Goal: Information Seeking & Learning: Check status

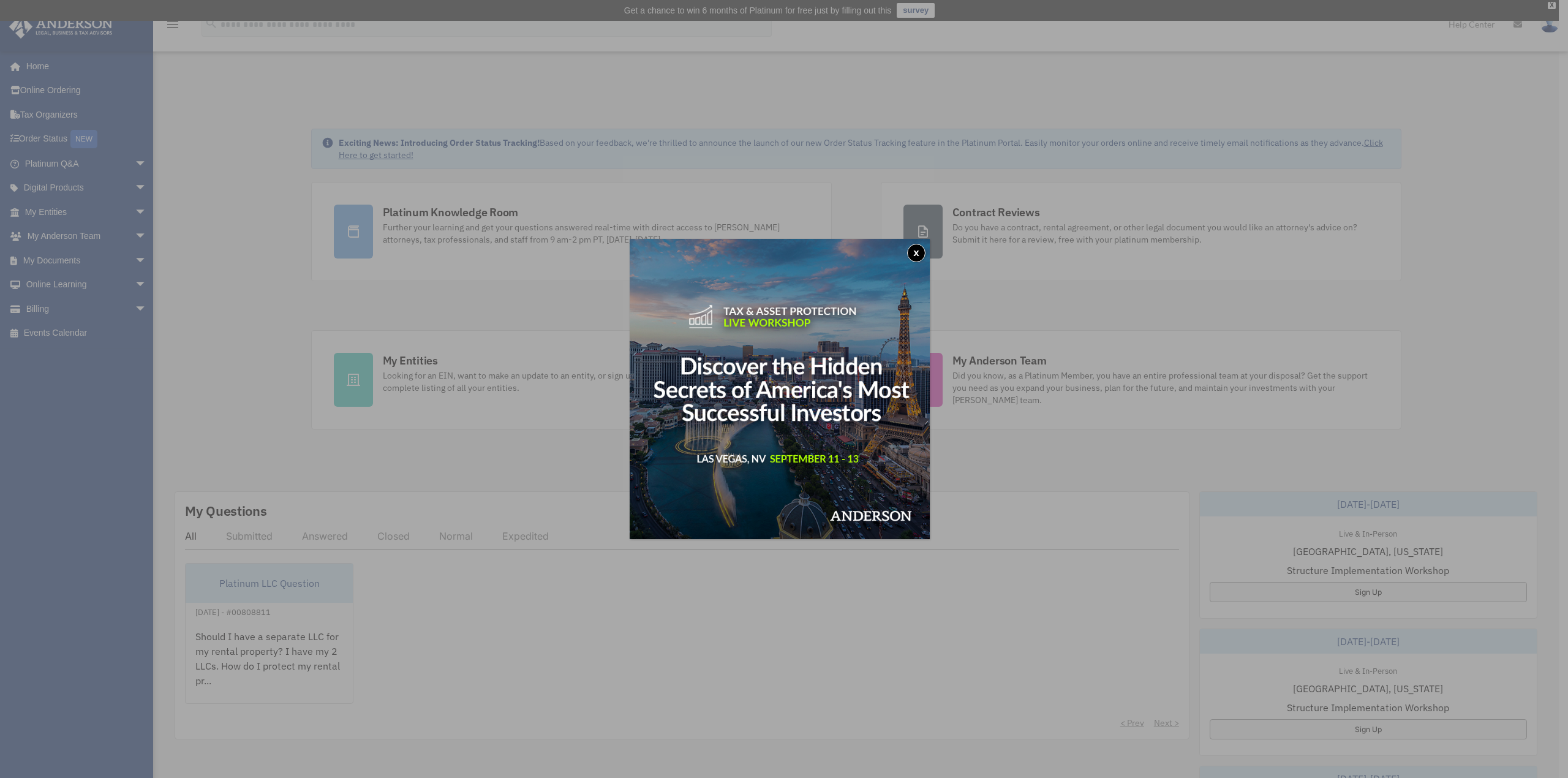
click at [922, 256] on button "x" at bounding box center [915, 252] width 18 height 18
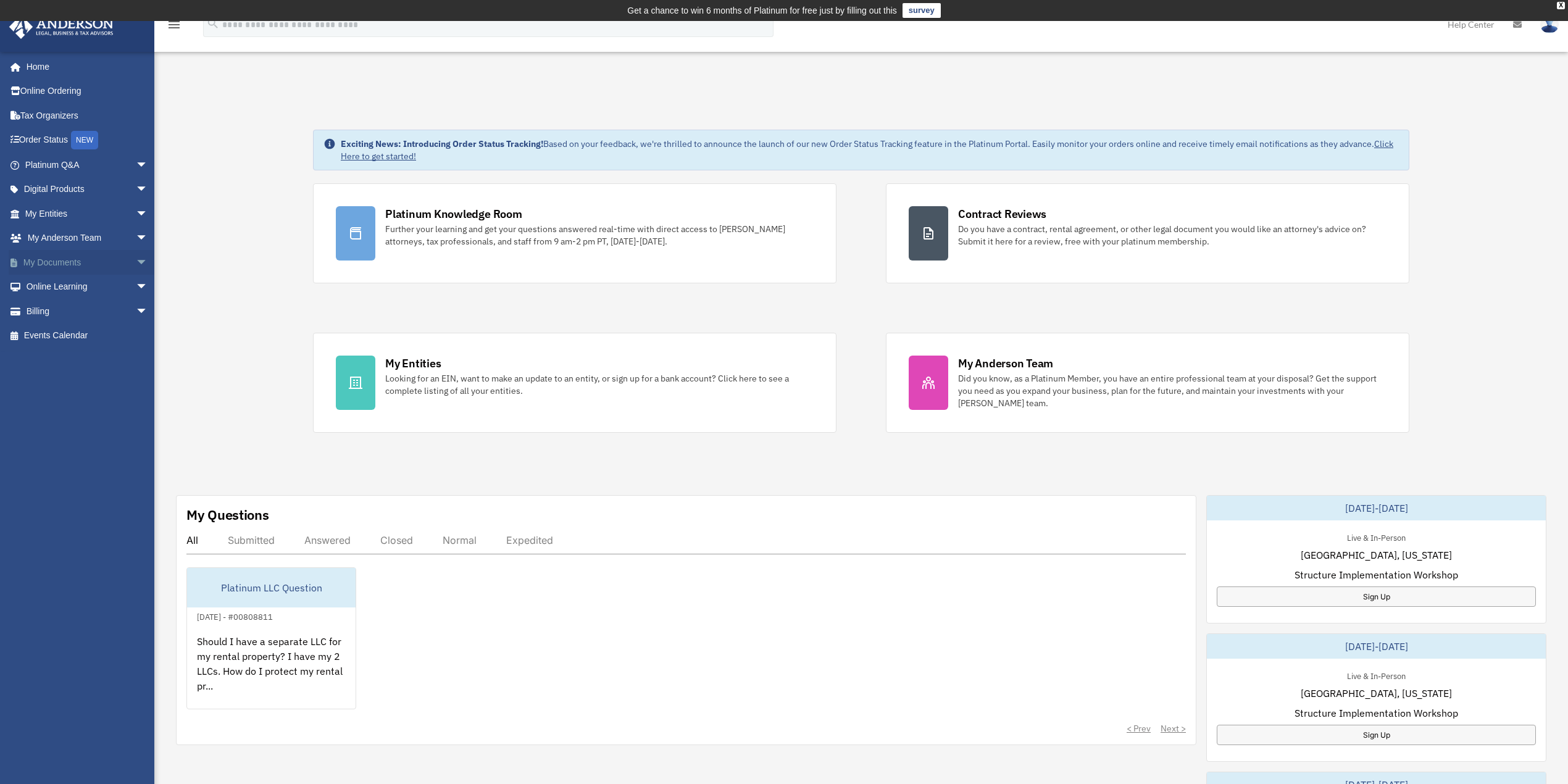
click at [79, 260] on link "My Documents arrow_drop_down" at bounding box center [88, 262] width 158 height 24
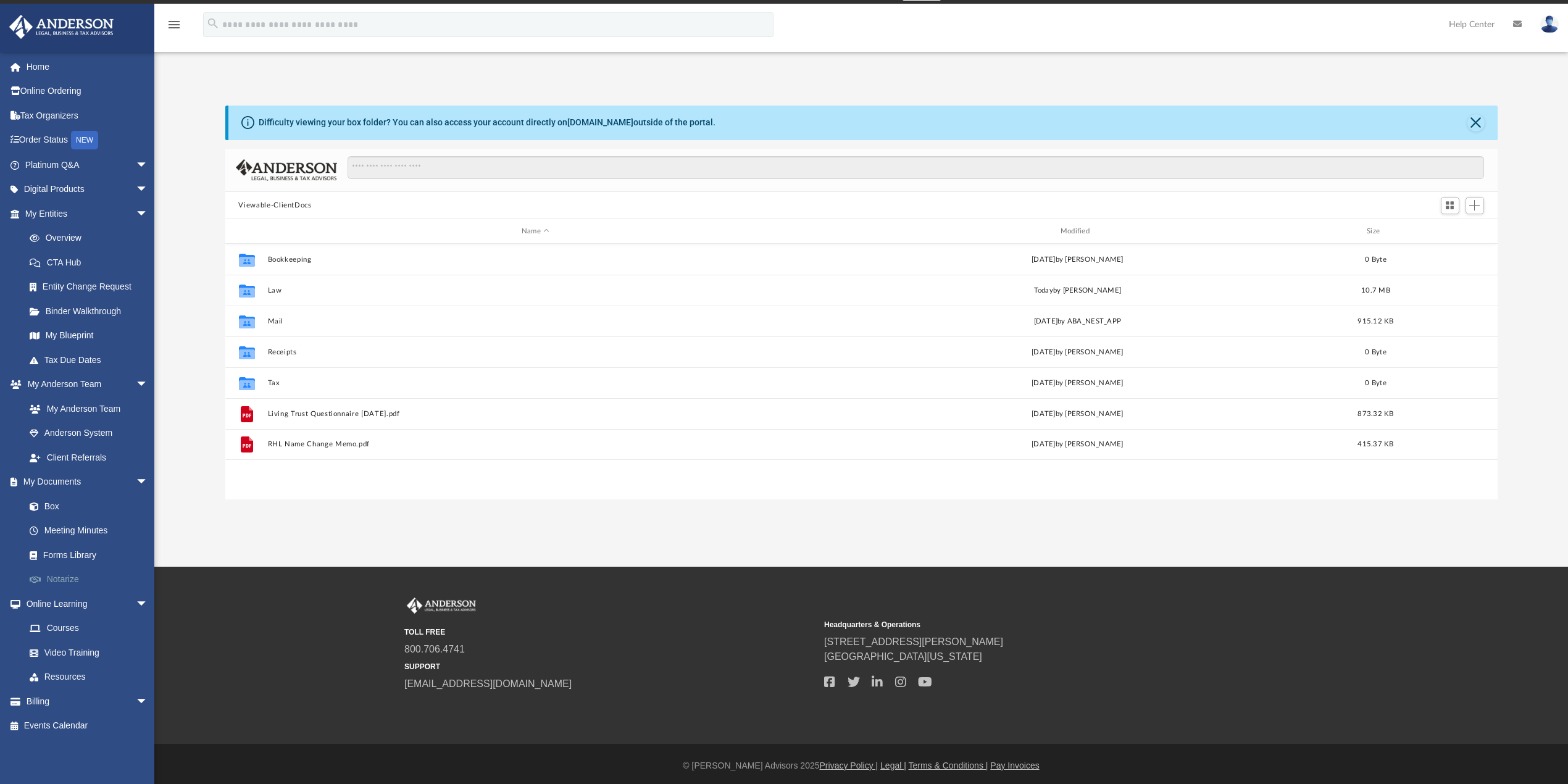
scroll to position [21, 0]
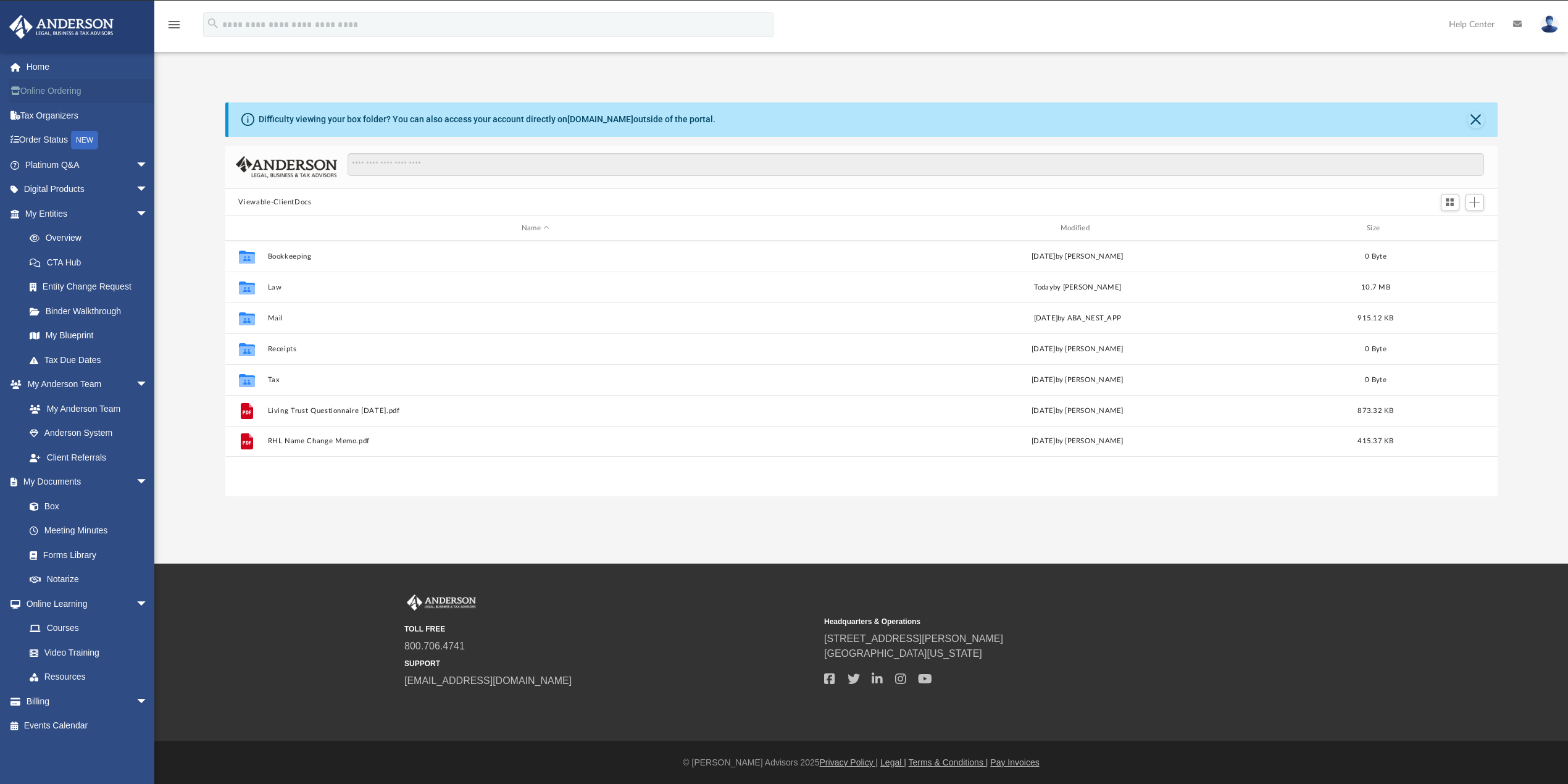
click at [66, 90] on link "Online Ordering" at bounding box center [88, 91] width 158 height 24
click at [48, 85] on link "Online Ordering" at bounding box center [88, 91] width 158 height 24
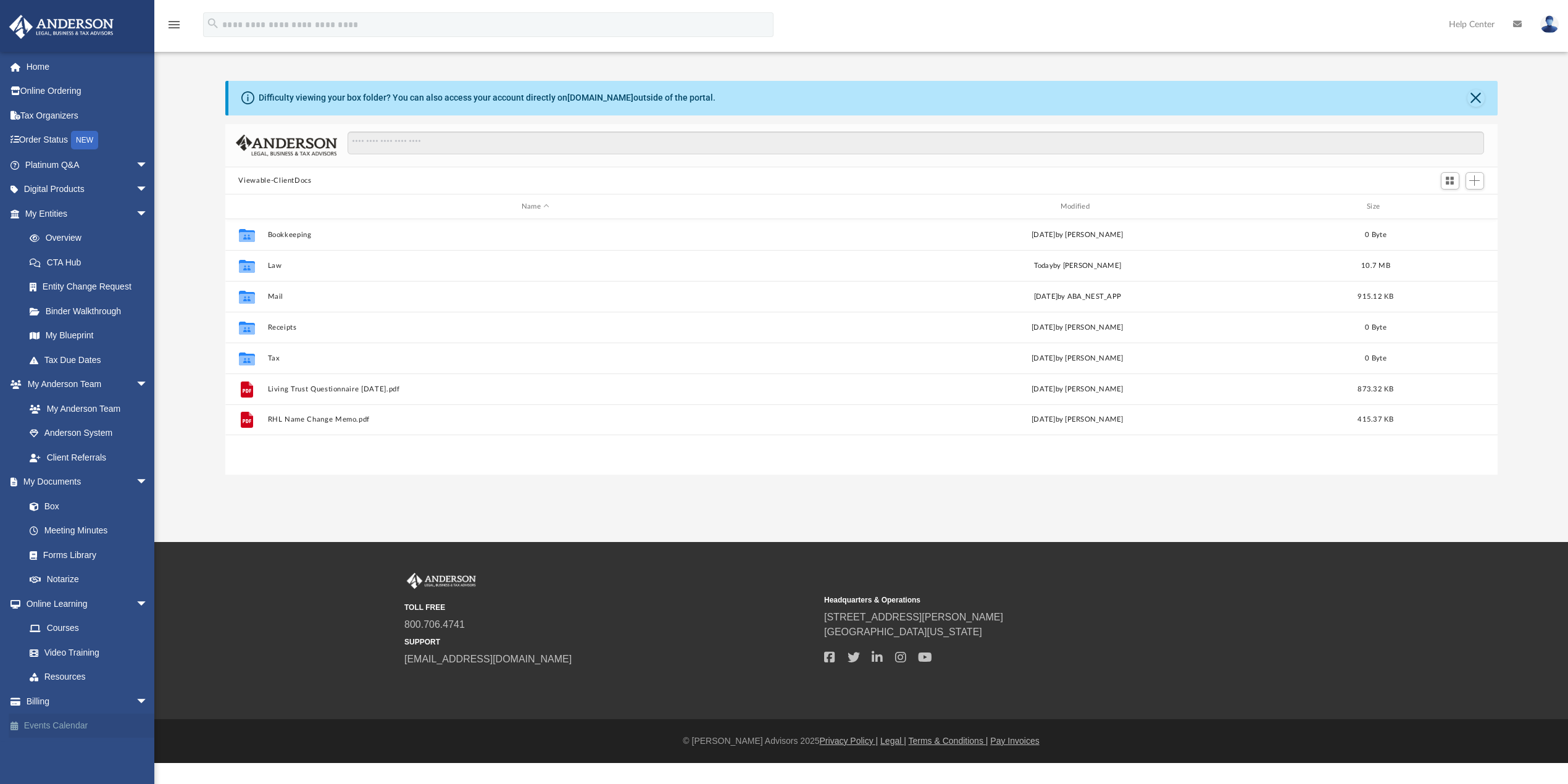
scroll to position [268, 1260]
click at [136, 698] on span "arrow_drop_down" at bounding box center [148, 702] width 24 height 25
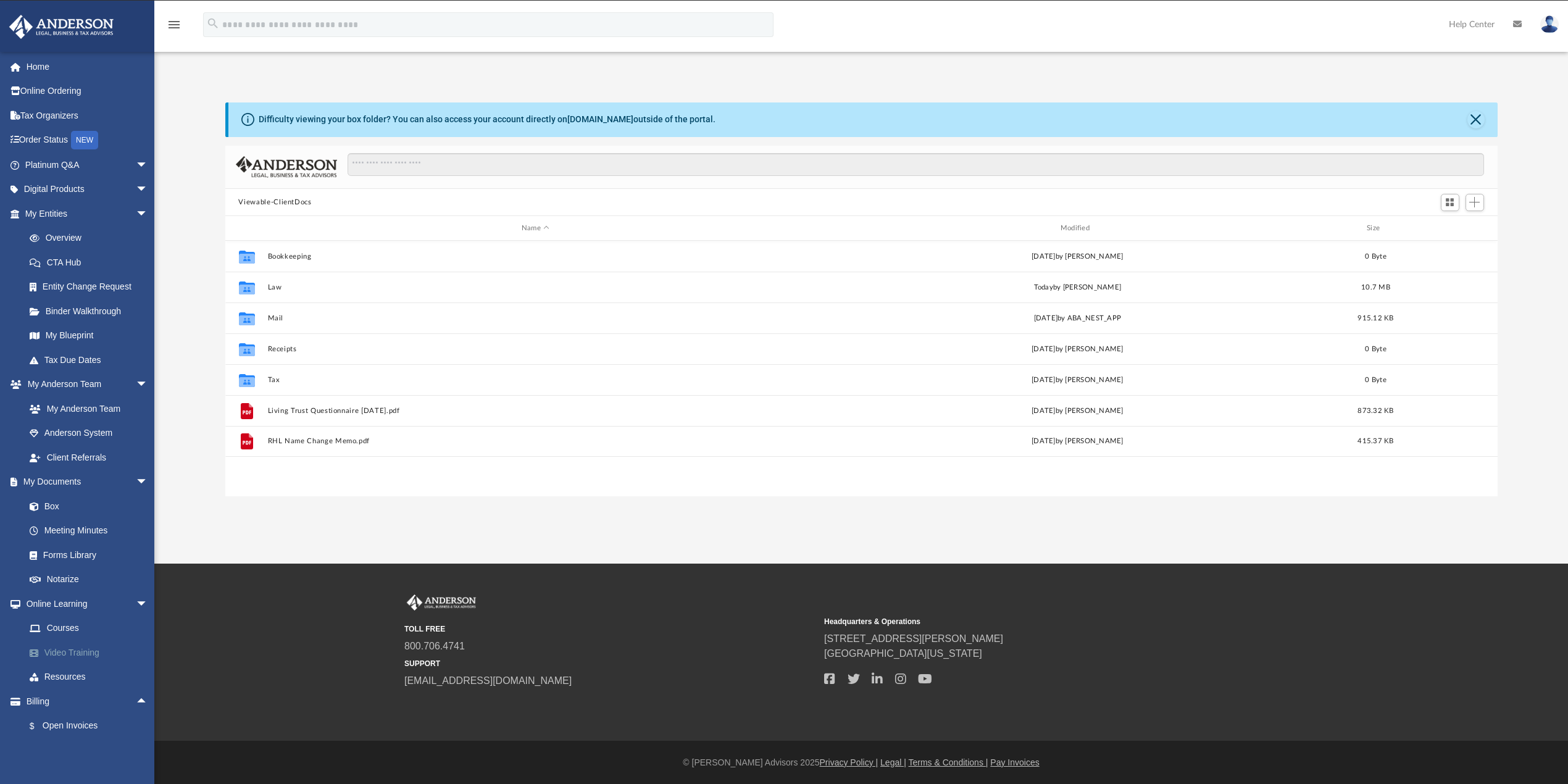
scroll to position [72, 0]
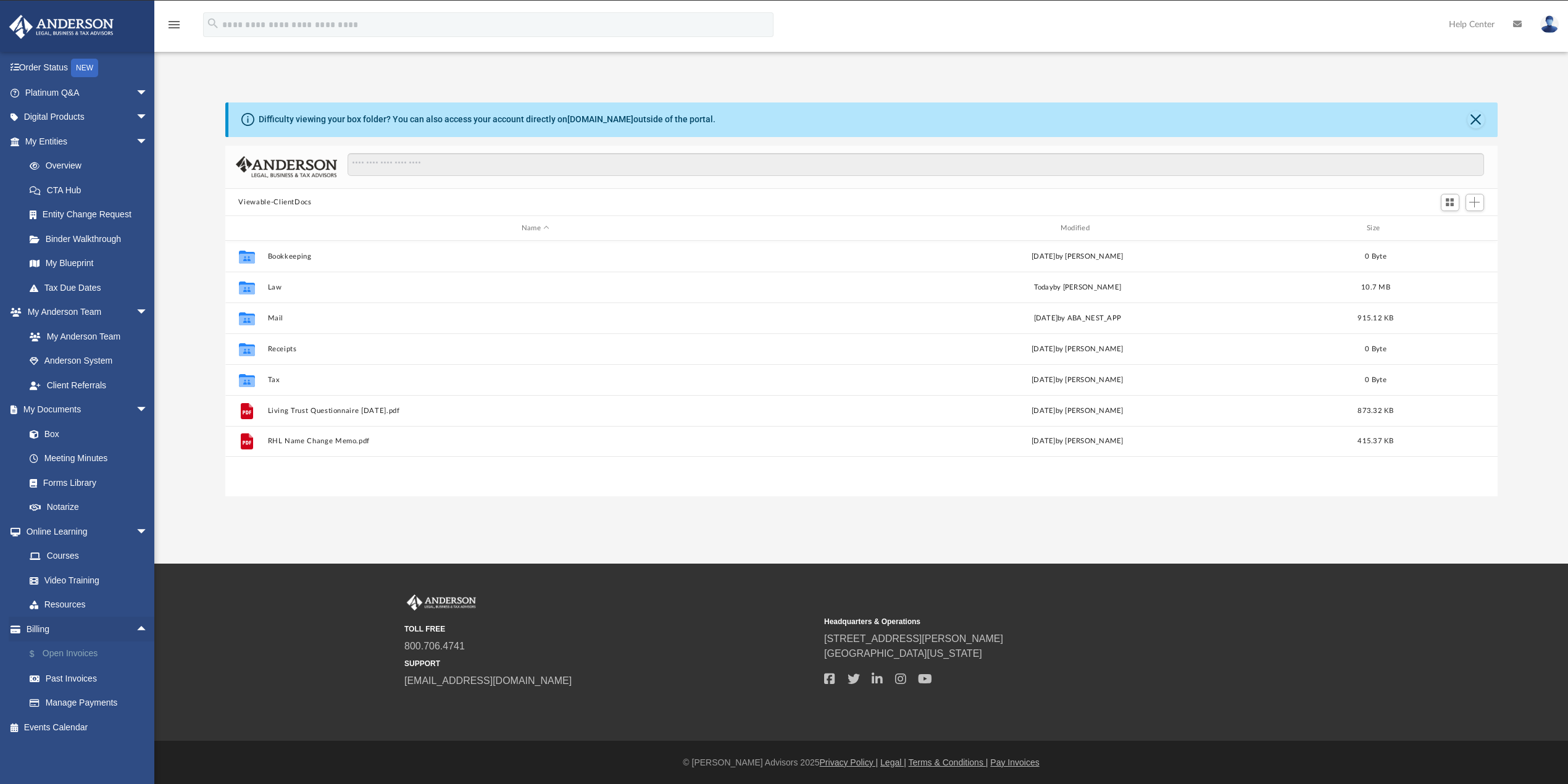
click at [80, 649] on link "$ Open Invoices" at bounding box center [92, 654] width 150 height 25
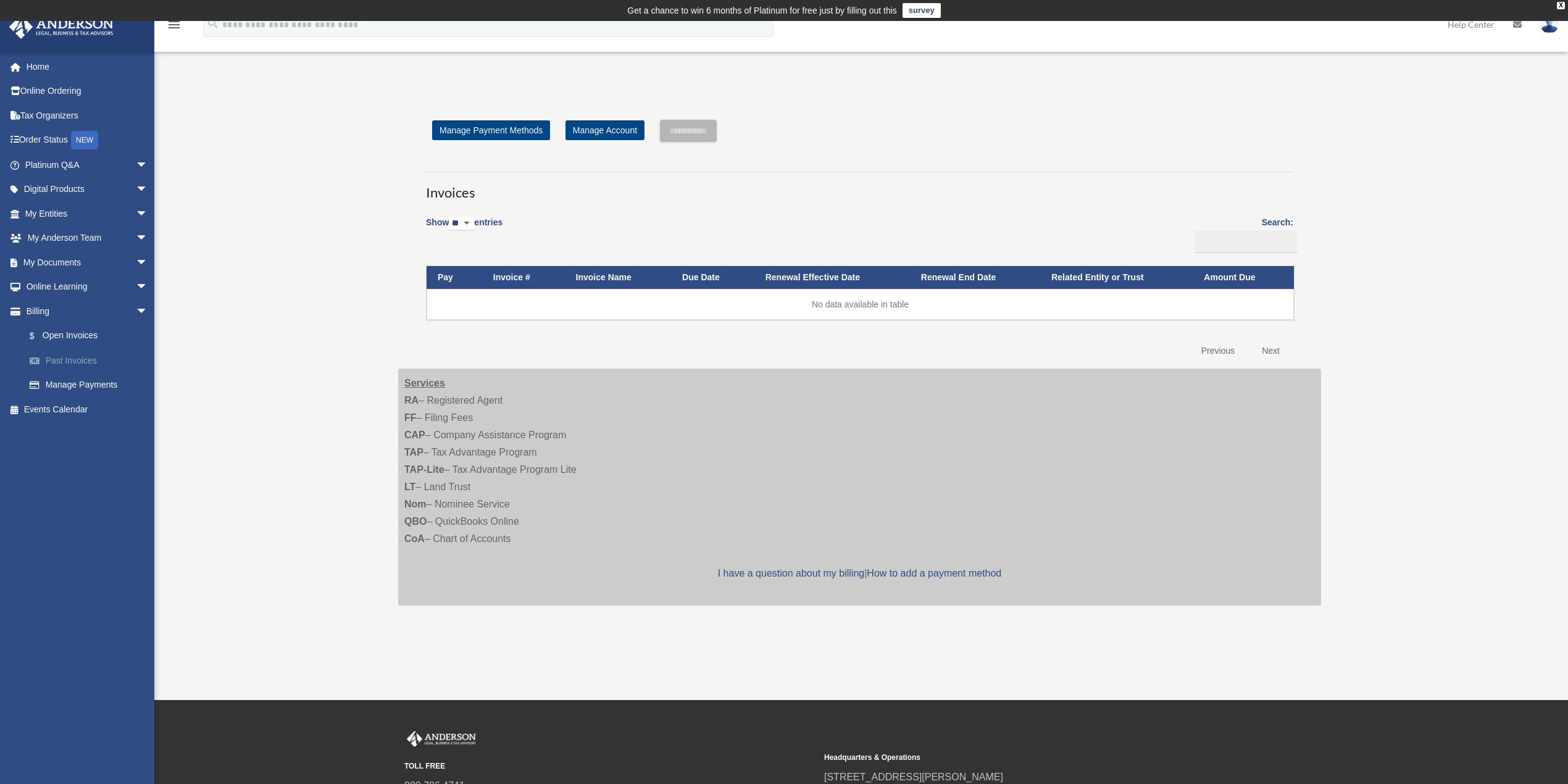
click at [74, 360] on link "Past Invoices" at bounding box center [92, 360] width 150 height 24
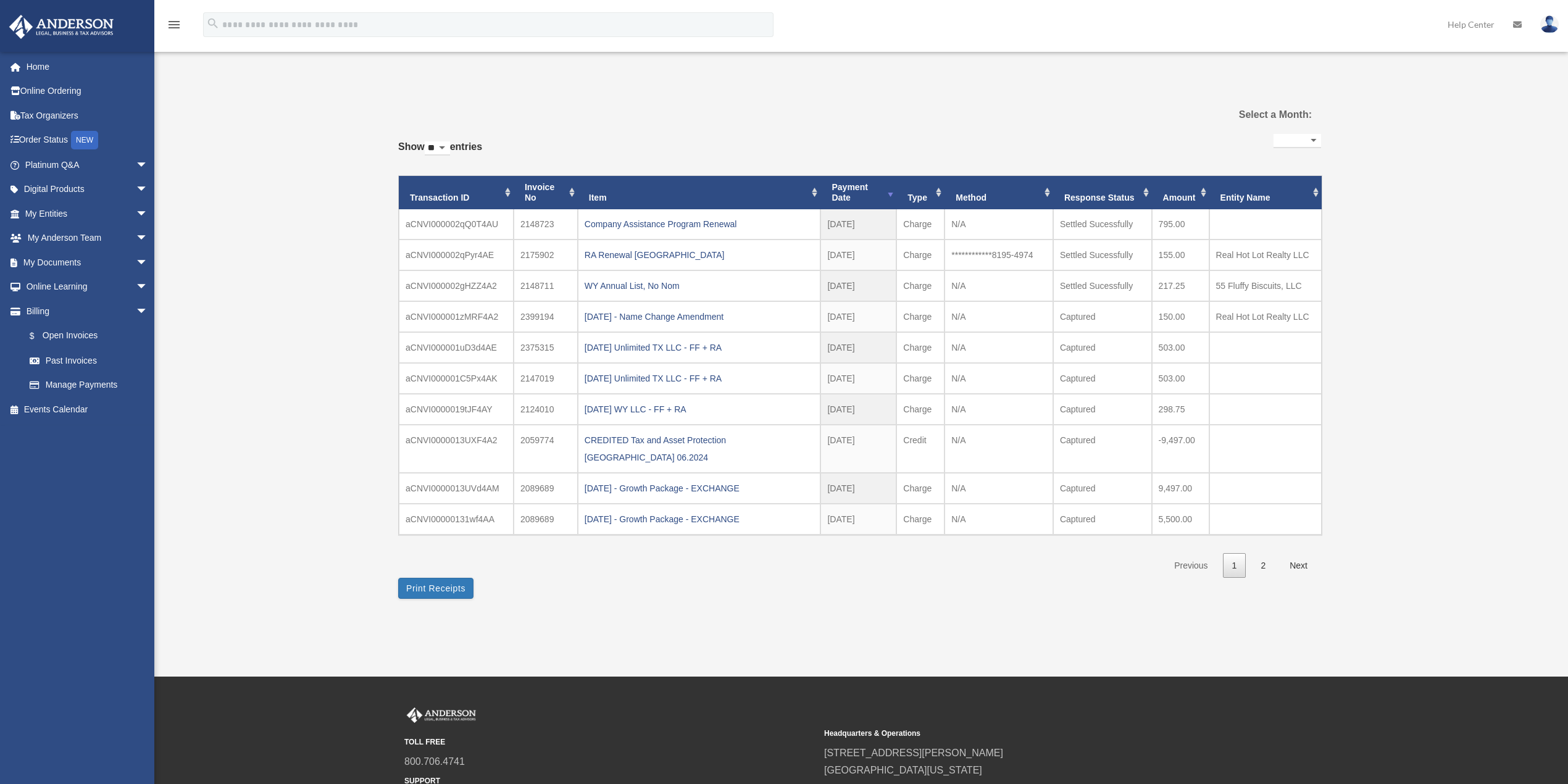
select select
